Goal: Transaction & Acquisition: Purchase product/service

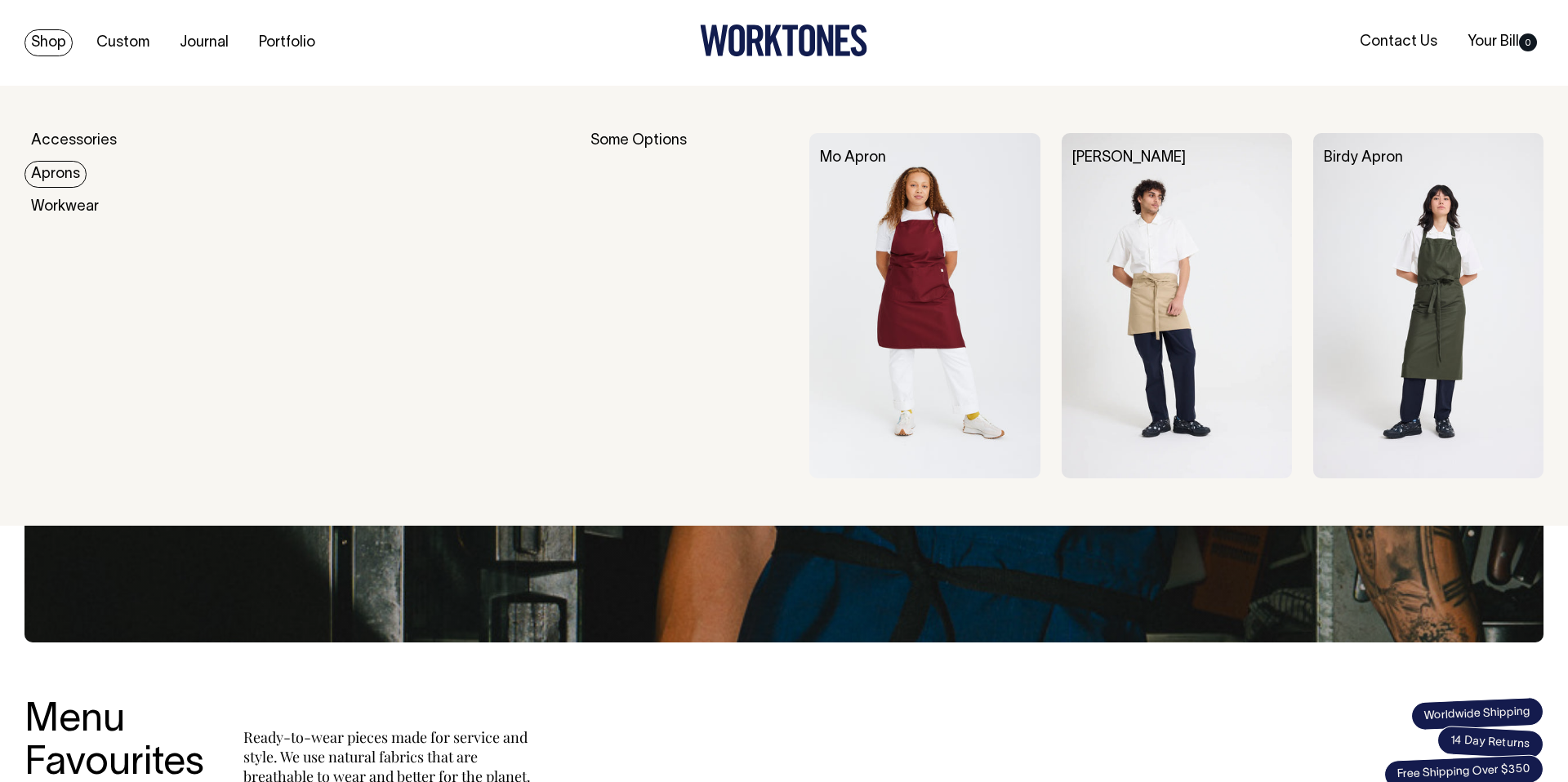
click at [907, 216] on img at bounding box center [923, 305] width 230 height 345
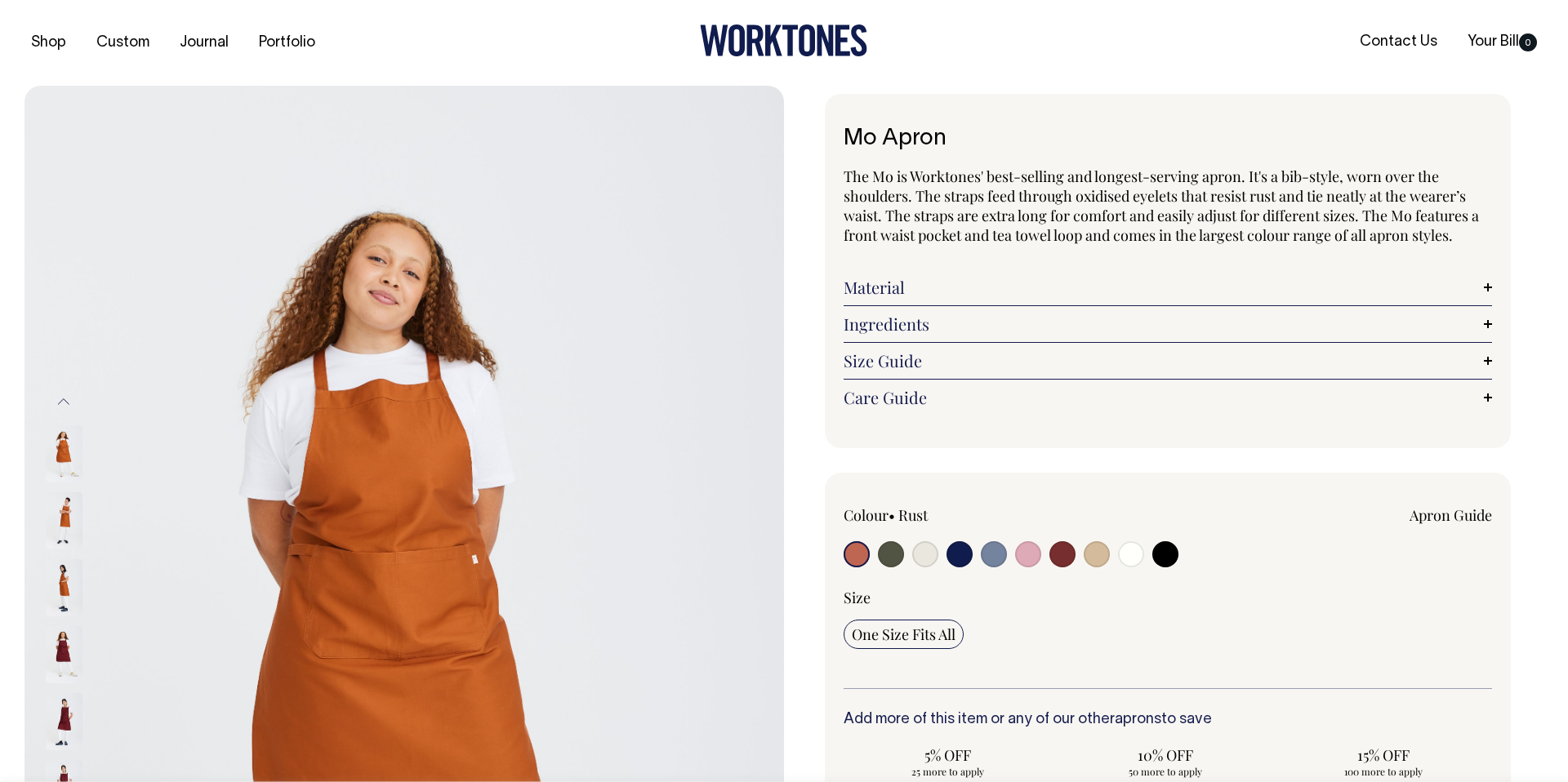
click at [929, 550] on input "radio" at bounding box center [925, 554] width 27 height 27
radio input "true"
select select "Natural"
